Goal: Task Accomplishment & Management: Manage account settings

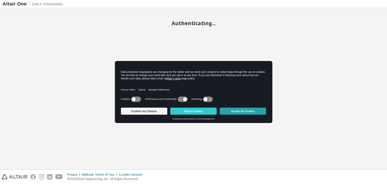
click at [242, 113] on button "Accept All Cookies" at bounding box center [243, 111] width 46 height 7
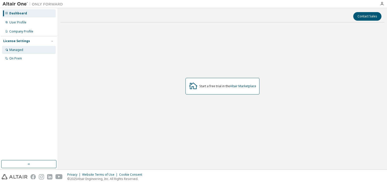
click at [39, 51] on div "Managed" at bounding box center [29, 50] width 54 height 8
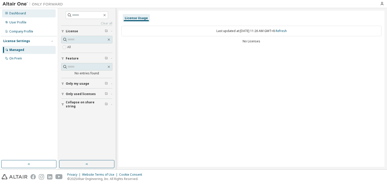
click at [32, 15] on div "Dashboard" at bounding box center [29, 13] width 54 height 8
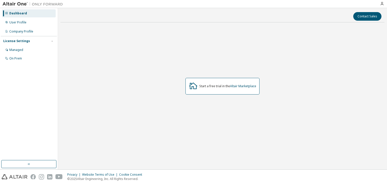
click at [29, 42] on div "License Settings" at bounding box center [28, 41] width 51 height 5
click at [27, 42] on div "License Settings" at bounding box center [16, 41] width 27 height 4
click at [17, 48] on div "Managed" at bounding box center [16, 50] width 14 height 4
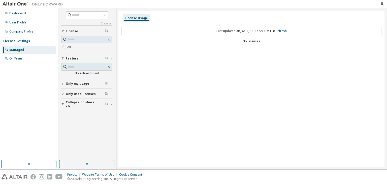
drag, startPoint x: 188, startPoint y: 50, endPoint x: 173, endPoint y: 48, distance: 14.7
drag, startPoint x: 173, startPoint y: 48, endPoint x: 139, endPoint y: 48, distance: 33.8
click at [140, 48] on div "License Usage Last updated at: Thu 2025-10-09 11:27 AM GMT+8 Refresh No Licenses" at bounding box center [252, 89] width 266 height 156
drag, startPoint x: 1, startPoint y: 62, endPoint x: 6, endPoint y: 59, distance: 5.5
click at [3, 60] on div "Managed On Prem" at bounding box center [29, 54] width 56 height 17
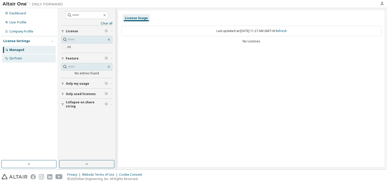
click at [6, 59] on icon at bounding box center [6, 58] width 3 height 3
